Goal: Task Accomplishment & Management: Manage account settings

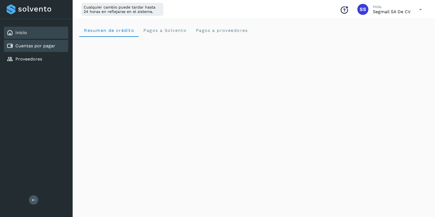
click at [45, 50] on div "Cuentas por pagar" at bounding box center [36, 46] width 64 height 12
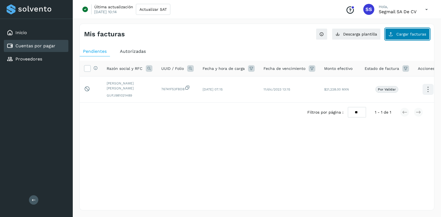
click at [399, 36] on button "Cargar facturas" at bounding box center [407, 34] width 45 height 12
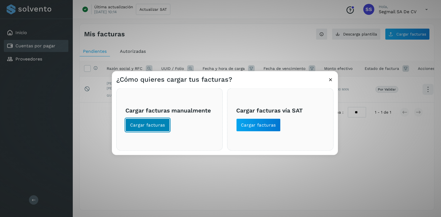
click at [141, 128] on button "Cargar facturas" at bounding box center [147, 124] width 44 height 13
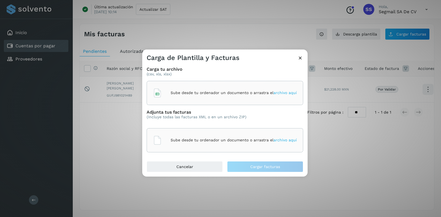
click at [178, 101] on div "Sube desde tu ordenador un documento o arrastra el archivo aquí" at bounding box center [224, 93] width 156 height 24
click at [249, 142] on p "Sube desde tu ordenador un documento o arrastra el archivo aquí" at bounding box center [233, 140] width 126 height 5
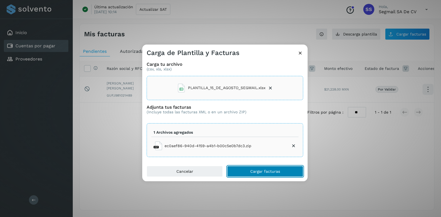
click at [265, 173] on span "Cargar facturas" at bounding box center [265, 172] width 30 height 4
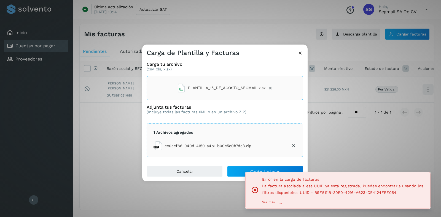
click at [319, 194] on span "La factura asociada a ese UUID ya está registrada. Puedes encontrarla usando lo…" at bounding box center [342, 189] width 161 height 11
copy span "B9F5111B"
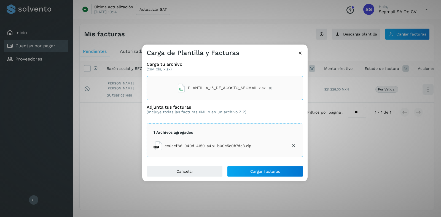
click at [302, 56] on icon at bounding box center [300, 53] width 6 height 6
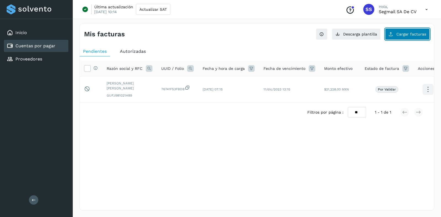
click at [395, 37] on button "Cargar facturas" at bounding box center [407, 34] width 45 height 12
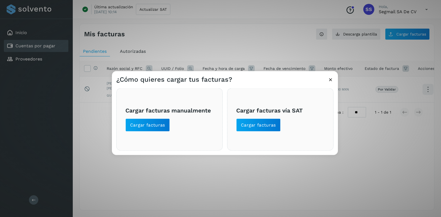
click at [169, 127] on span "Cargar facturas manualmente Cargar facturas" at bounding box center [169, 119] width 88 height 25
click at [162, 127] on span "Cargar facturas" at bounding box center [147, 125] width 35 height 6
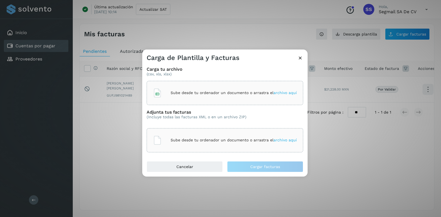
click at [222, 94] on p "Sube desde tu ordenador un documento o arrastra el archivo aquí" at bounding box center [233, 93] width 126 height 5
click at [215, 140] on p "Sube desde tu ordenador un documento o arrastra el archivo aquí" at bounding box center [233, 140] width 126 height 5
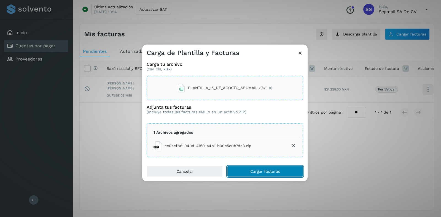
click at [256, 169] on button "Cargar facturas" at bounding box center [265, 171] width 76 height 11
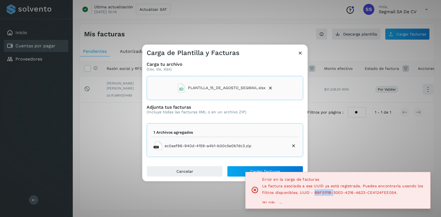
drag, startPoint x: 315, startPoint y: 194, endPoint x: 332, endPoint y: 193, distance: 17.4
click at [332, 193] on span "La factura asociada a ese UUID ya está registrada. Puedes encontrarla usando lo…" at bounding box center [342, 189] width 161 height 11
copy span "B9F5111B-"
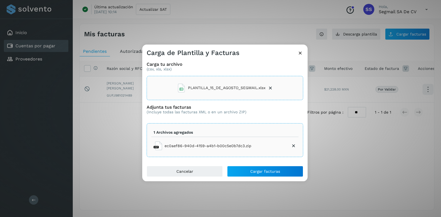
click at [302, 54] on icon at bounding box center [300, 53] width 6 height 6
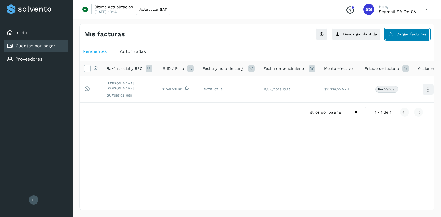
click at [419, 29] on button "Cargar facturas" at bounding box center [407, 34] width 45 height 12
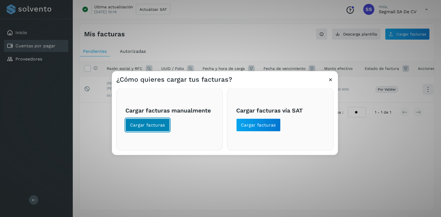
click at [161, 130] on button "Cargar facturas" at bounding box center [147, 124] width 44 height 13
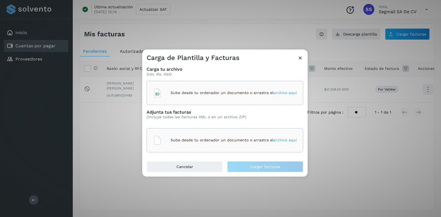
click at [183, 98] on div "Sube desde tu ordenador un documento o arrastra el archivo aquí" at bounding box center [225, 93] width 144 height 15
click at [230, 143] on div "Sube desde tu ordenador un documento o arrastra el archivo aquí" at bounding box center [225, 140] width 144 height 15
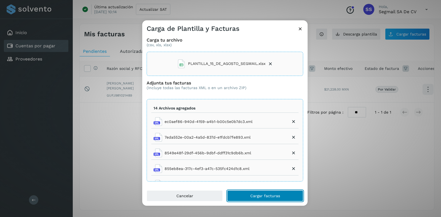
click at [278, 196] on span "Cargar facturas" at bounding box center [265, 196] width 30 height 4
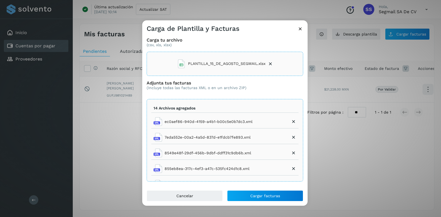
click at [302, 27] on icon at bounding box center [300, 29] width 6 height 6
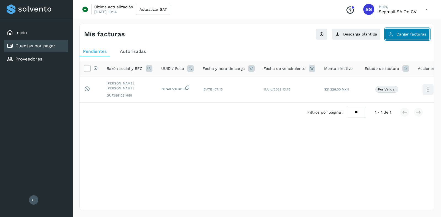
click at [402, 33] on span "Cargar facturas" at bounding box center [411, 34] width 30 height 4
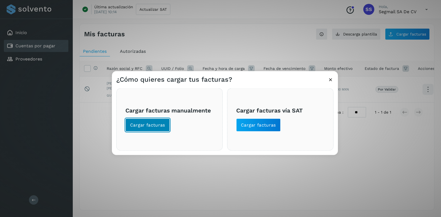
click at [151, 121] on button "Cargar facturas" at bounding box center [147, 124] width 44 height 13
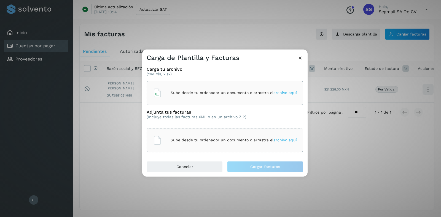
click at [165, 88] on div "Sube desde tu ordenador un documento o arrastra el archivo aquí" at bounding box center [225, 93] width 144 height 15
click at [217, 140] on p "Sube desde tu ordenador un documento o arrastra el archivo aquí" at bounding box center [233, 140] width 126 height 5
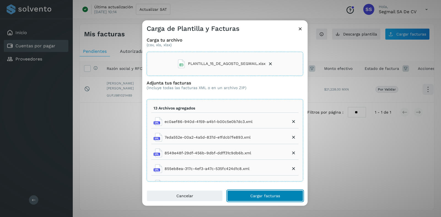
click at [262, 192] on button "Cargar facturas" at bounding box center [265, 196] width 76 height 11
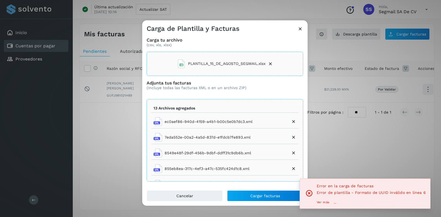
click at [321, 203] on p "Ver más" at bounding box center [322, 203] width 13 height 4
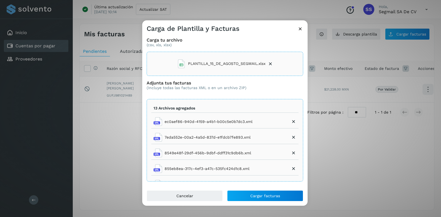
click at [299, 30] on icon at bounding box center [300, 29] width 6 height 6
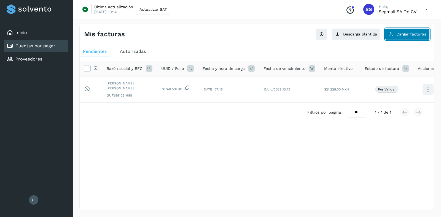
click at [423, 29] on button "Cargar facturas" at bounding box center [407, 34] width 45 height 12
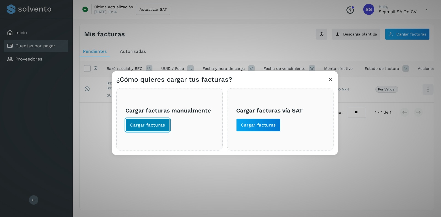
click at [153, 123] on span "Cargar facturas" at bounding box center [147, 125] width 35 height 6
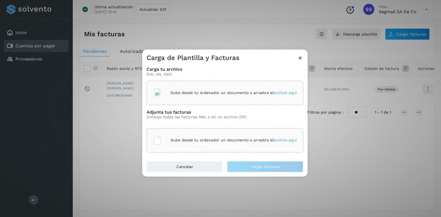
click at [189, 91] on p "Sube desde tu ordenador un documento o arrastra el archivo aquí" at bounding box center [233, 93] width 126 height 5
click at [202, 142] on p "Sube desde tu ordenador un documento o arrastra el archivo aquí" at bounding box center [233, 140] width 126 height 5
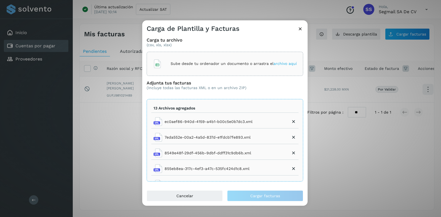
click at [197, 63] on p "Sube desde tu ordenador un documento o arrastra el archivo aquí" at bounding box center [233, 63] width 126 height 5
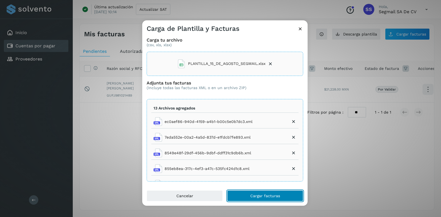
click at [258, 197] on span "Cargar facturas" at bounding box center [265, 196] width 30 height 4
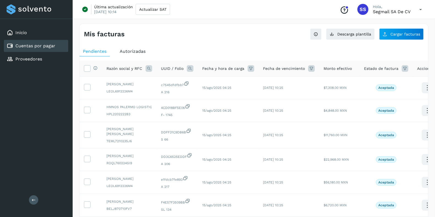
click at [402, 66] on icon at bounding box center [405, 68] width 7 height 7
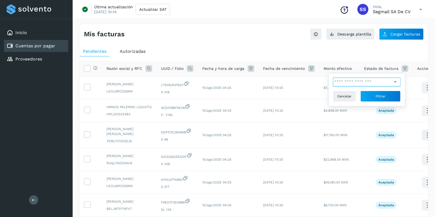
click at [352, 86] on input "text" at bounding box center [362, 82] width 59 height 9
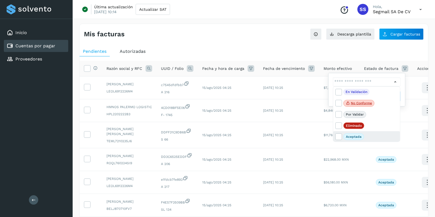
click at [350, 137] on p "Aceptada" at bounding box center [354, 137] width 16 height 4
click at [341, 138] on span at bounding box center [339, 137] width 7 height 4
type input "**********"
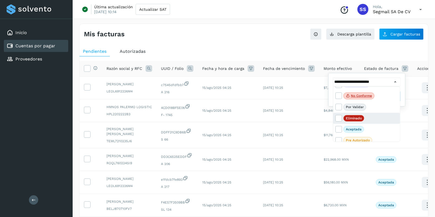
scroll to position [11, 0]
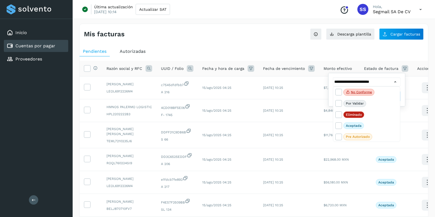
click at [251, 51] on div at bounding box center [217, 108] width 435 height 217
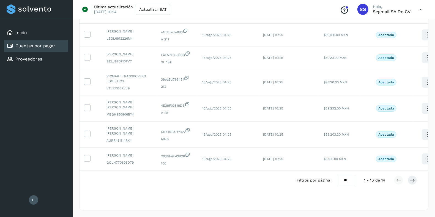
scroll to position [156, 0]
click at [348, 183] on select "** ** **" at bounding box center [346, 180] width 18 height 10
select select "**"
click at [338, 175] on select "** ** **" at bounding box center [346, 180] width 18 height 10
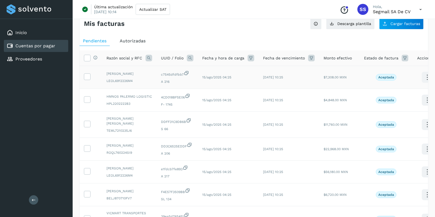
scroll to position [0, 0]
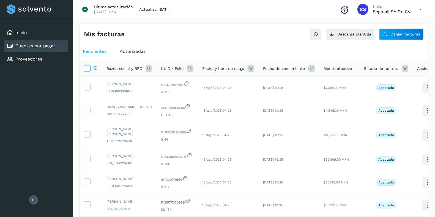
click at [85, 70] on icon at bounding box center [87, 68] width 6 height 6
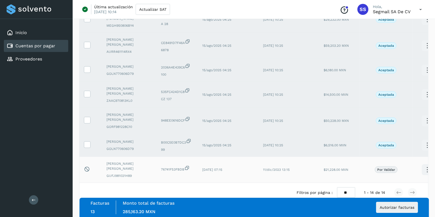
scroll to position [260, 0]
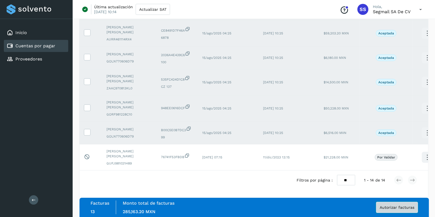
click at [399, 208] on span "Autorizar facturas" at bounding box center [397, 208] width 35 height 4
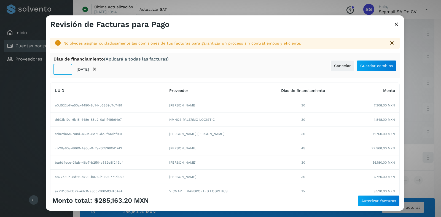
click at [61, 69] on input "**" at bounding box center [62, 69] width 19 height 11
type input "**"
click at [372, 63] on button "Guardar cambios" at bounding box center [376, 65] width 40 height 11
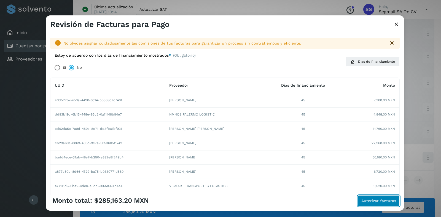
click at [377, 201] on span "Autorizar facturas" at bounding box center [378, 201] width 35 height 4
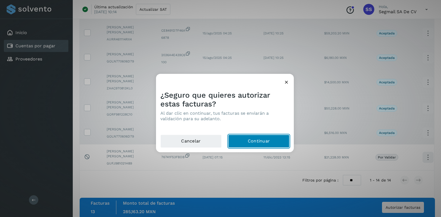
click at [259, 142] on button "Continuar" at bounding box center [258, 141] width 61 height 13
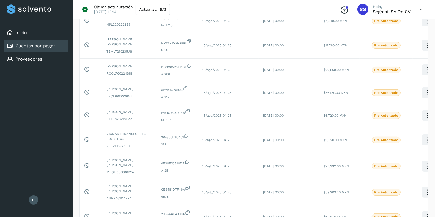
scroll to position [53, 0]
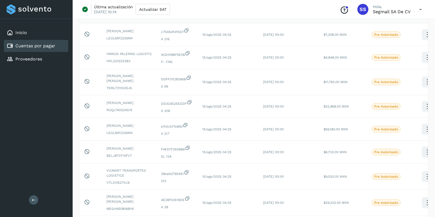
click at [420, 12] on icon at bounding box center [420, 9] width 11 height 11
click at [389, 37] on div "Cerrar sesión" at bounding box center [394, 35] width 66 height 10
